Goal: Information Seeking & Learning: Learn about a topic

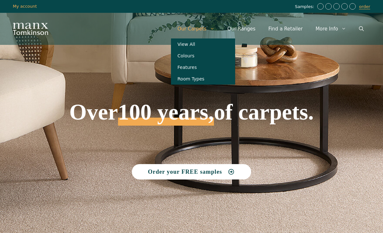
click at [196, 45] on link "View All" at bounding box center [203, 45] width 64 height 12
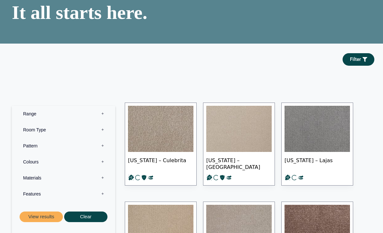
scroll to position [50, 0]
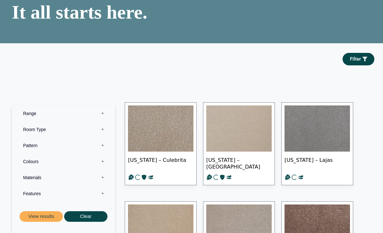
click at [48, 137] on label "Room Type 0" at bounding box center [64, 130] width 94 height 16
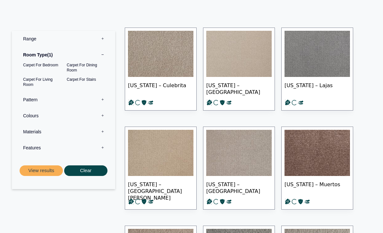
click at [36, 124] on label "Colours 0" at bounding box center [64, 116] width 94 height 16
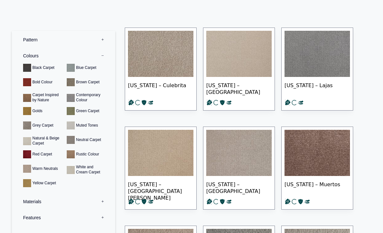
scroll to position [31, 0]
click at [63, 208] on label "Materials 0" at bounding box center [64, 202] width 94 height 16
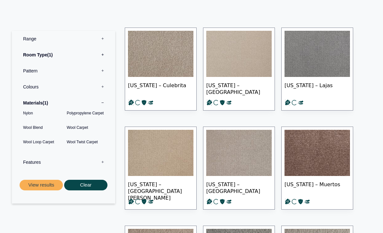
click at [41, 191] on button "View results" at bounding box center [41, 185] width 43 height 11
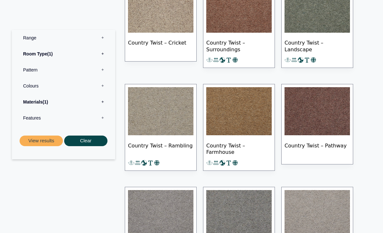
click at [30, 68] on label "Pattern 0" at bounding box center [64, 70] width 94 height 16
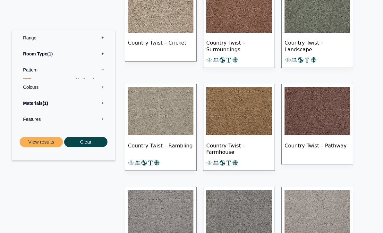
scroll to position [191, 0]
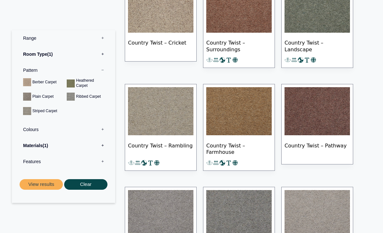
click at [43, 183] on button "View results" at bounding box center [41, 184] width 43 height 11
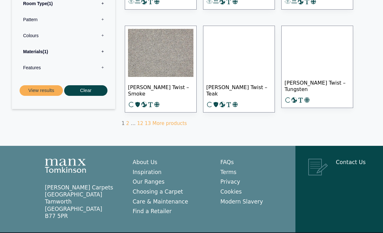
scroll to position [455, 0]
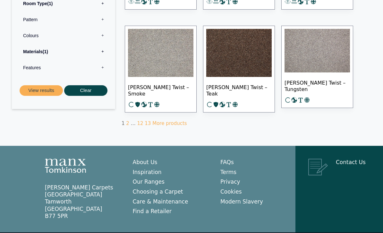
click at [161, 126] on link "More products" at bounding box center [169, 124] width 34 height 6
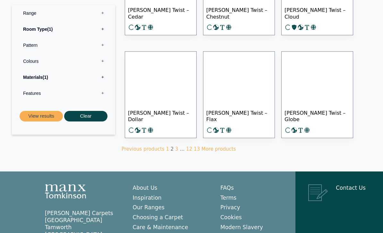
scroll to position [458, 0]
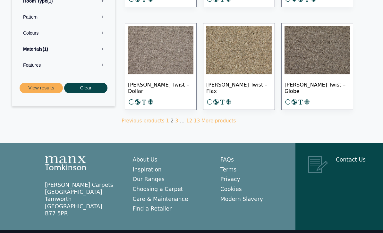
click at [145, 163] on link "About Us" at bounding box center [145, 160] width 25 height 6
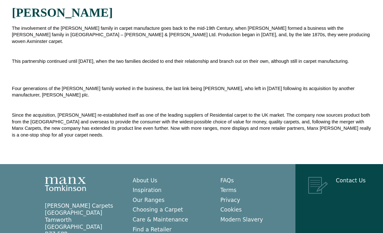
scroll to position [234, 0]
click at [149, 197] on link "Our Ranges" at bounding box center [149, 200] width 32 height 6
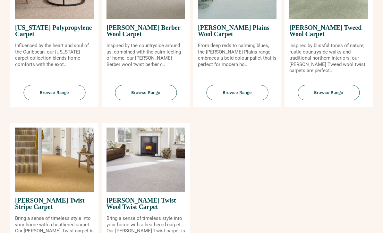
scroll to position [664, 0]
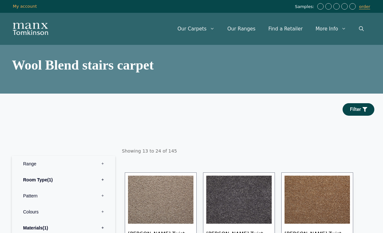
scroll to position [479, 0]
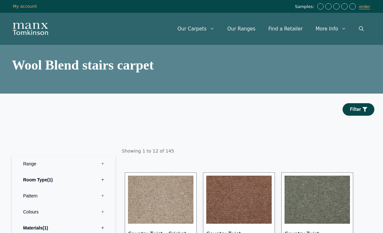
scroll to position [476, 0]
